Goal: Complete application form

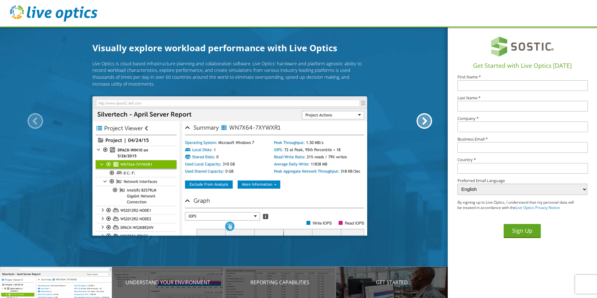
click at [502, 88] on input "text" at bounding box center [522, 85] width 131 height 11
type input "[PERSON_NAME]"
type input "SOS"
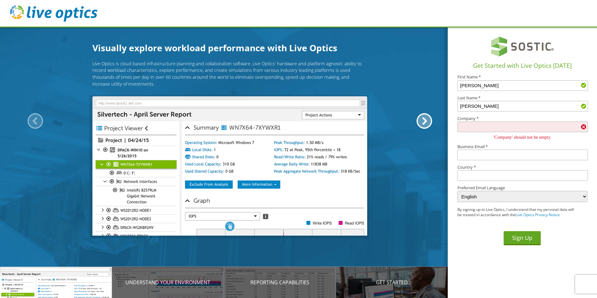
click at [494, 198] on select "English Deutsch Español Français Italiano Polski Português Русский 한국어 中文 日本語" at bounding box center [522, 196] width 130 height 11
select select "es-ES"
click at [457, 191] on select "English Deutsch Español Français Italiano Polski Português Русский 한국어 中文 日本語" at bounding box center [522, 196] width 130 height 11
click at [474, 244] on div "Sign Up" at bounding box center [522, 234] width 130 height 22
drag, startPoint x: 471, startPoint y: 65, endPoint x: 572, endPoint y: 66, distance: 101.2
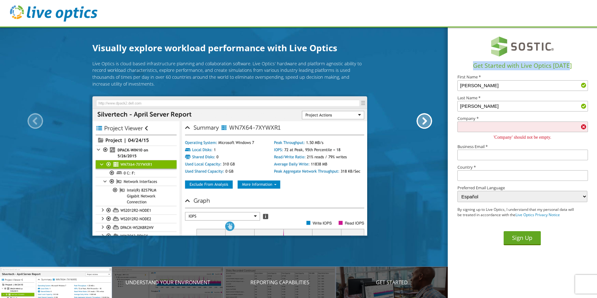
click at [572, 66] on h1 "Get Started with Live Optics [DATE]" at bounding box center [522, 65] width 144 height 9
drag, startPoint x: 572, startPoint y: 66, endPoint x: 545, endPoint y: 68, distance: 26.9
copy h1 "Get Started with Live Optics [DATE]"
